Goal: Use online tool/utility: Utilize a website feature to perform a specific function

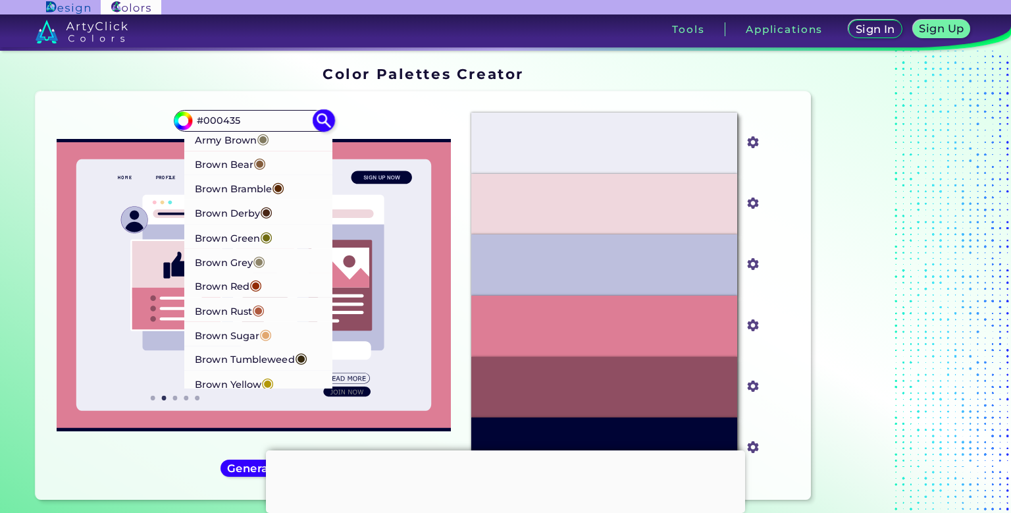
type input "#000435"
click at [232, 163] on p "Brown Bear ◉" at bounding box center [230, 162] width 71 height 24
type input "#835c3b"
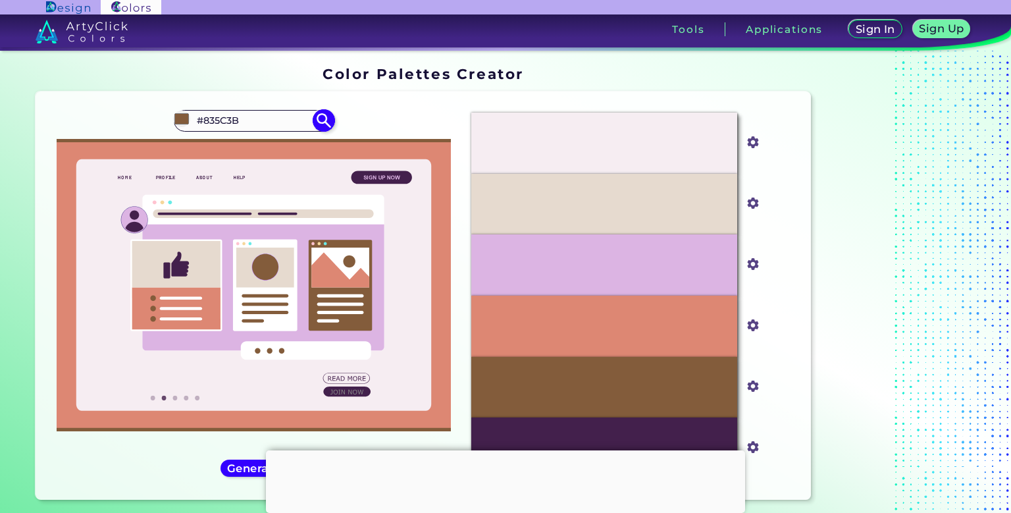
drag, startPoint x: 250, startPoint y: 120, endPoint x: 129, endPoint y: 116, distance: 120.5
click at [192, 116] on input "#835C3B" at bounding box center [253, 121] width 122 height 18
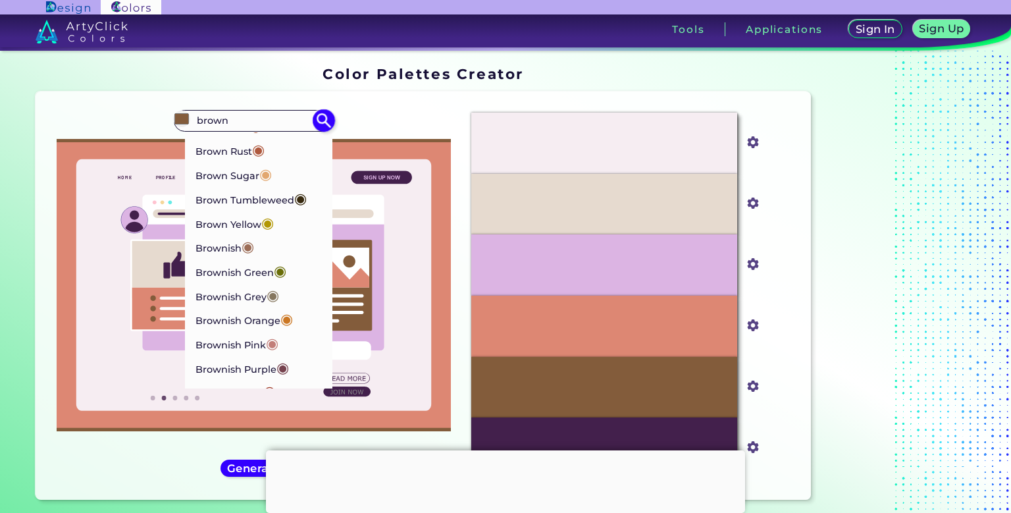
scroll to position [179, 0]
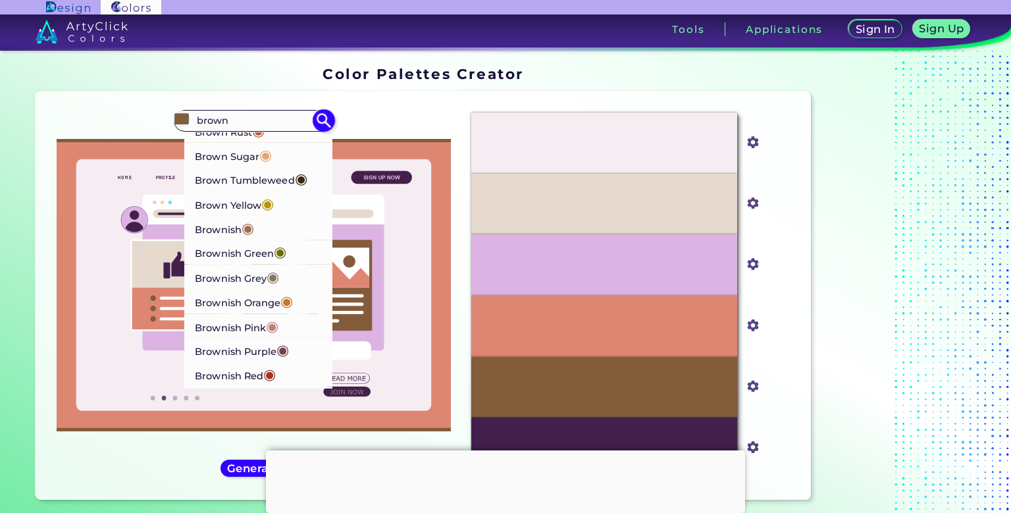
type input "brown"
click at [246, 232] on span "◉" at bounding box center [248, 227] width 13 height 17
type input "#9c6d57"
type input "#9C6D57"
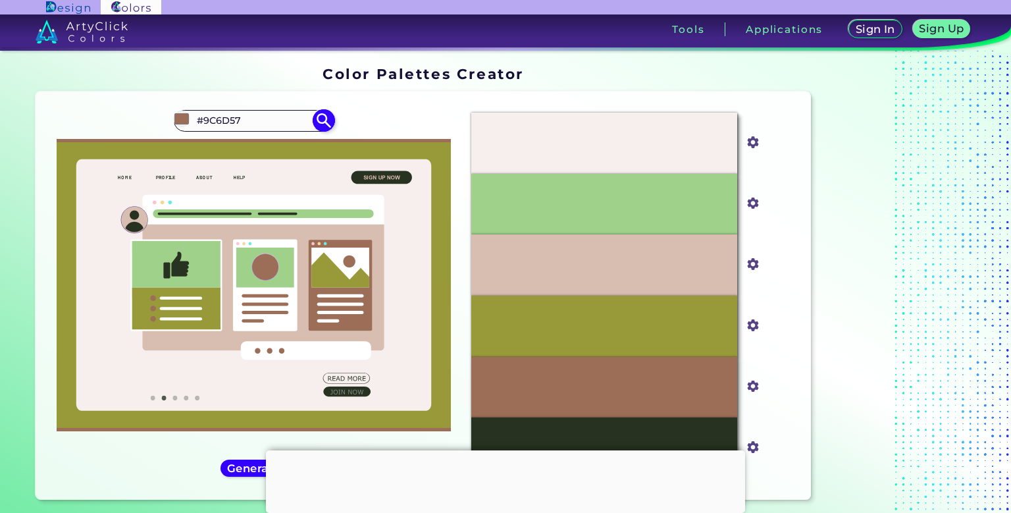
drag, startPoint x: 248, startPoint y: 116, endPoint x: 91, endPoint y: 130, distance: 158.0
click at [192, 130] on input "#9C6D57" at bounding box center [253, 121] width 122 height 18
